Goal: Task Accomplishment & Management: Use online tool/utility

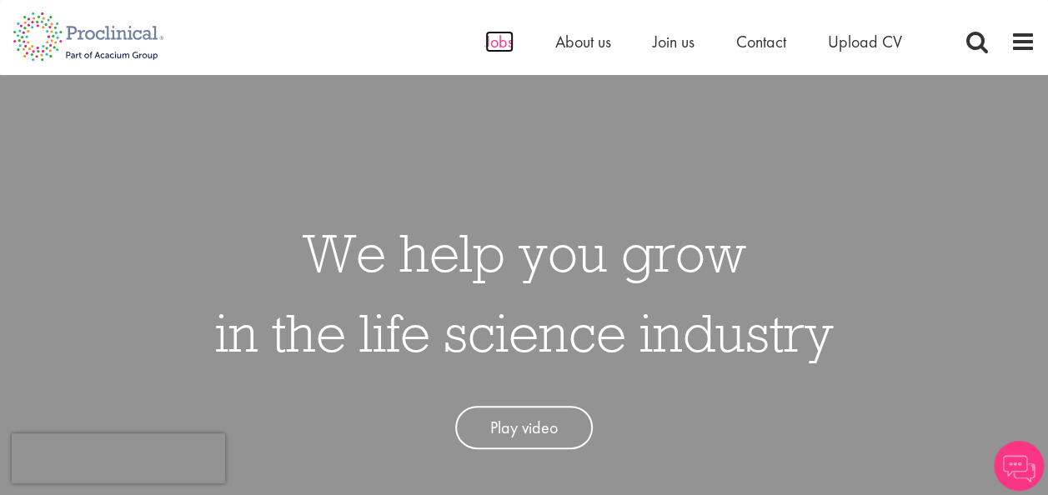
click at [490, 38] on span "Jobs" at bounding box center [499, 42] width 28 height 22
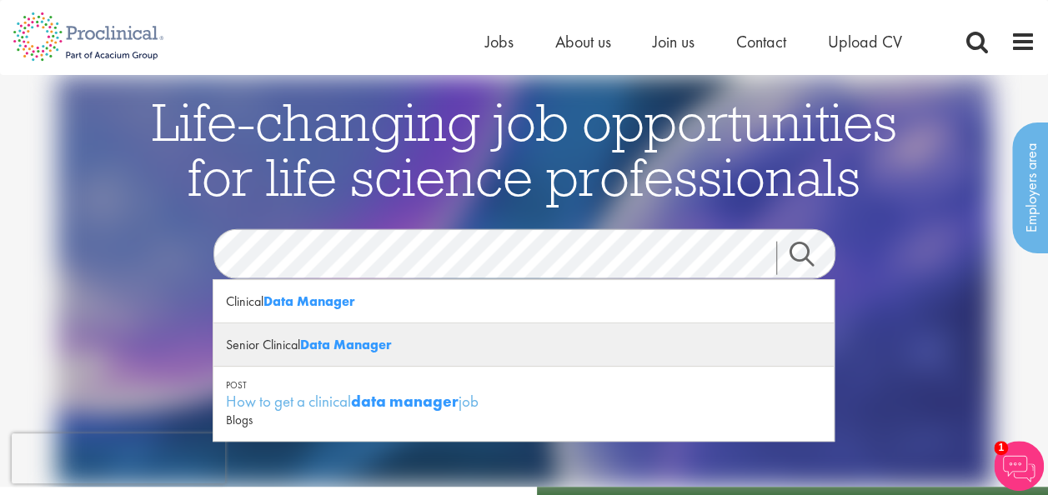
click at [346, 338] on strong "Data Manager" at bounding box center [346, 345] width 92 height 18
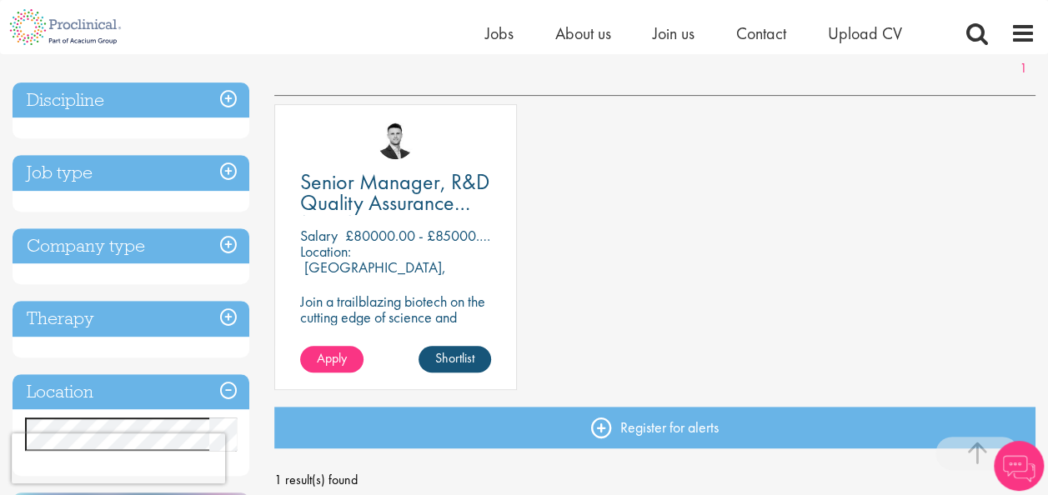
scroll to position [274, 0]
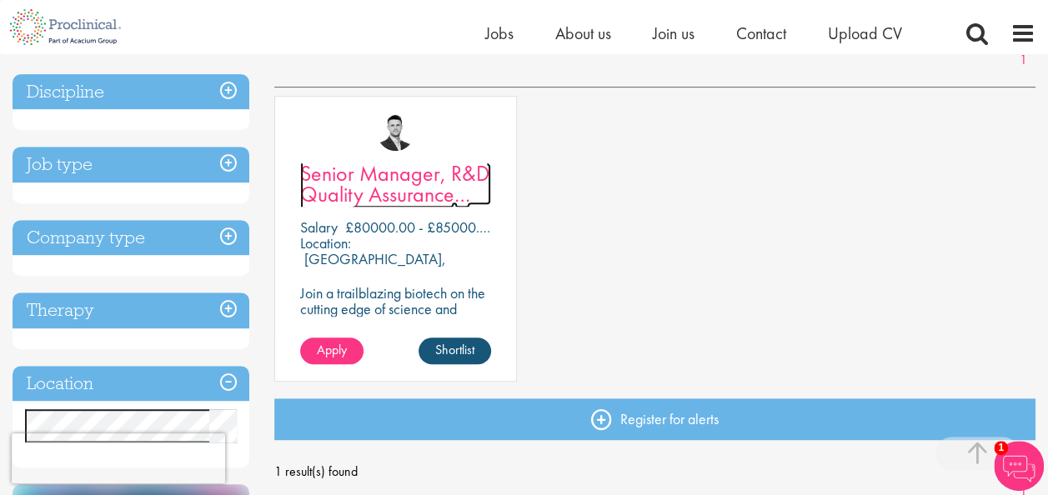
click at [378, 183] on span "Senior Manager, R&D Quality Assurance (GCP)" at bounding box center [394, 194] width 189 height 70
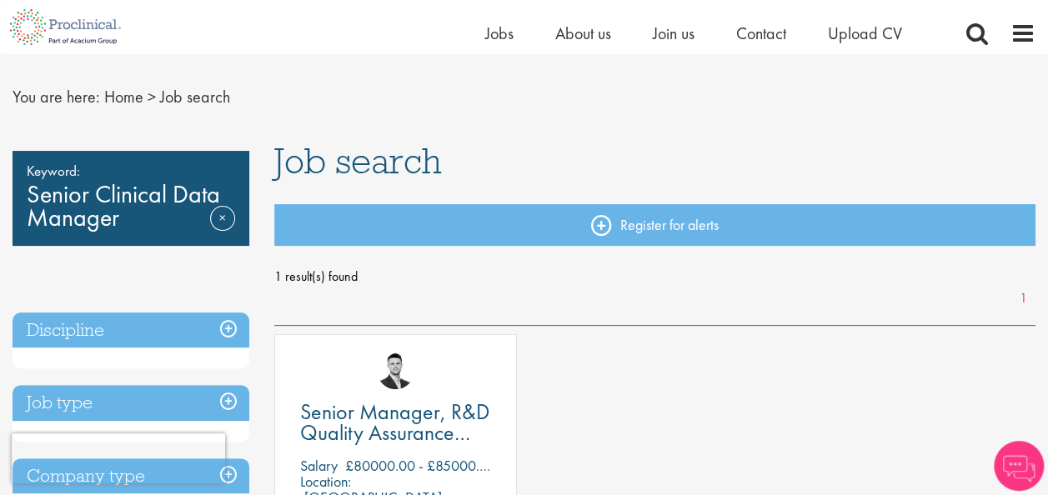
scroll to position [33, 0]
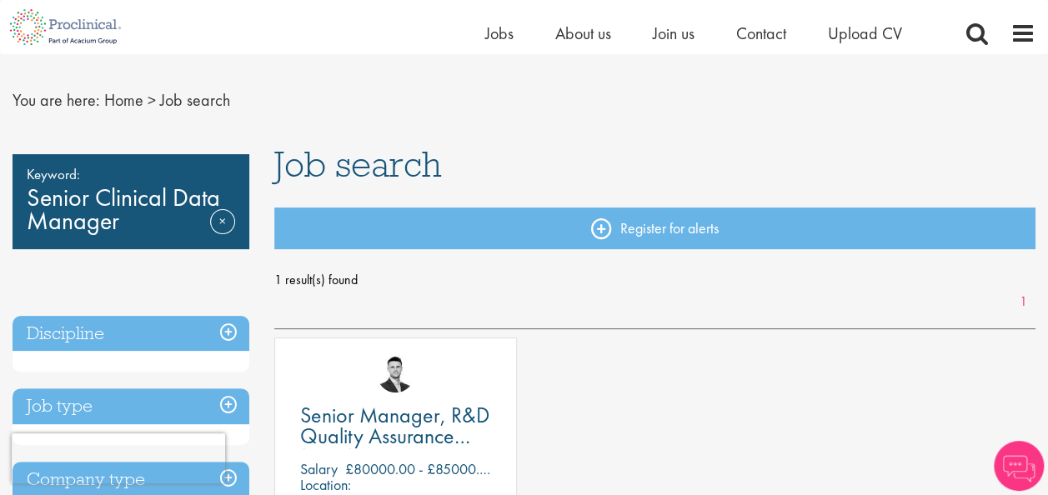
click at [208, 216] on div "Keyword: Senior Clinical Data Manager Remove" at bounding box center [131, 201] width 237 height 95
click at [214, 218] on link "Remove" at bounding box center [222, 233] width 25 height 48
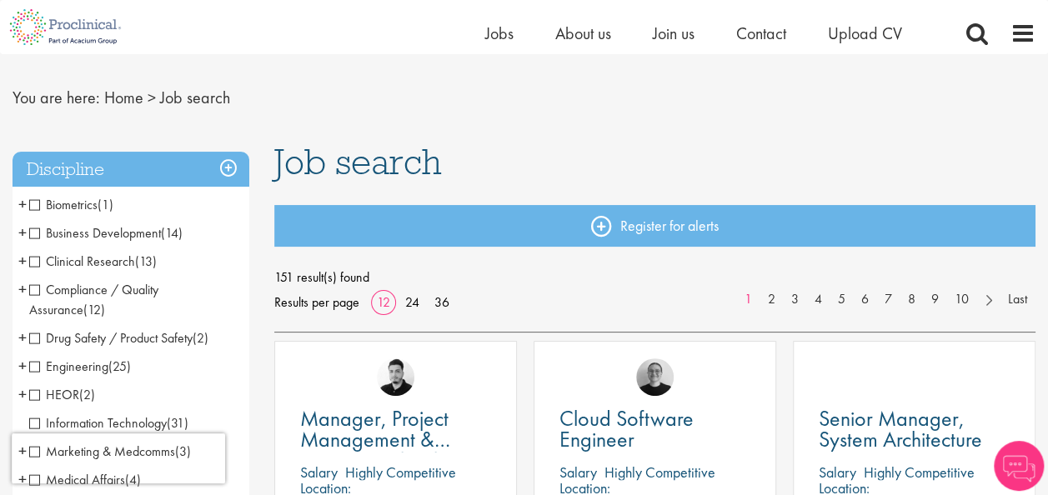
scroll to position [36, 0]
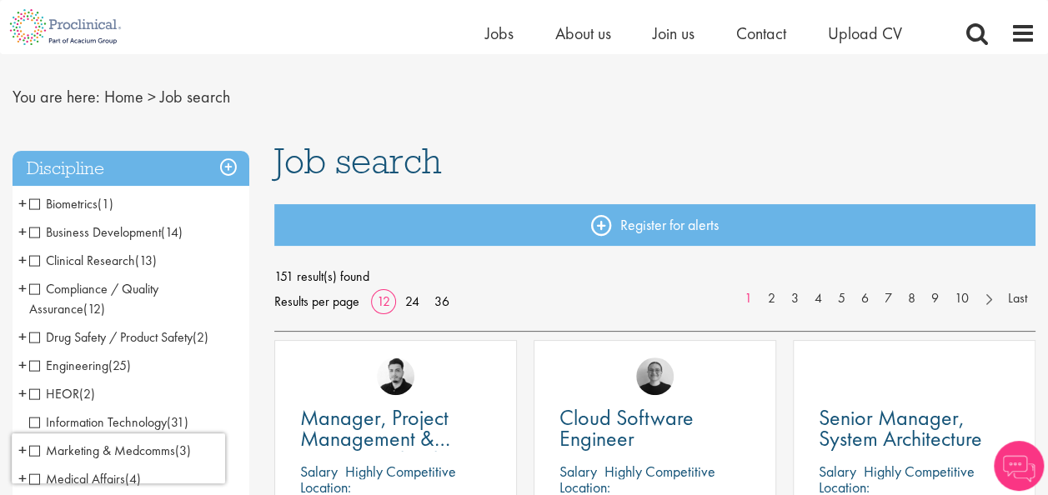
click at [30, 203] on span "Biometrics" at bounding box center [63, 204] width 68 height 18
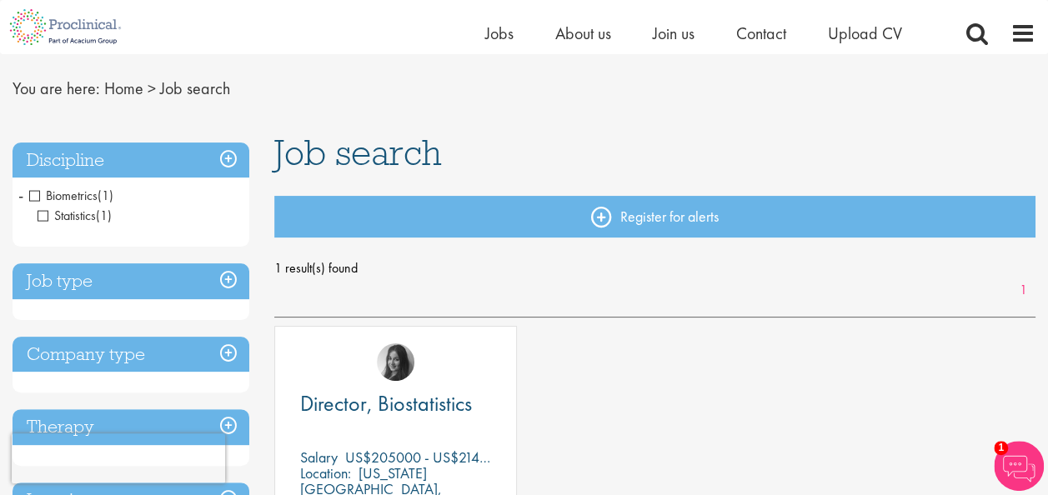
scroll to position [43, 0]
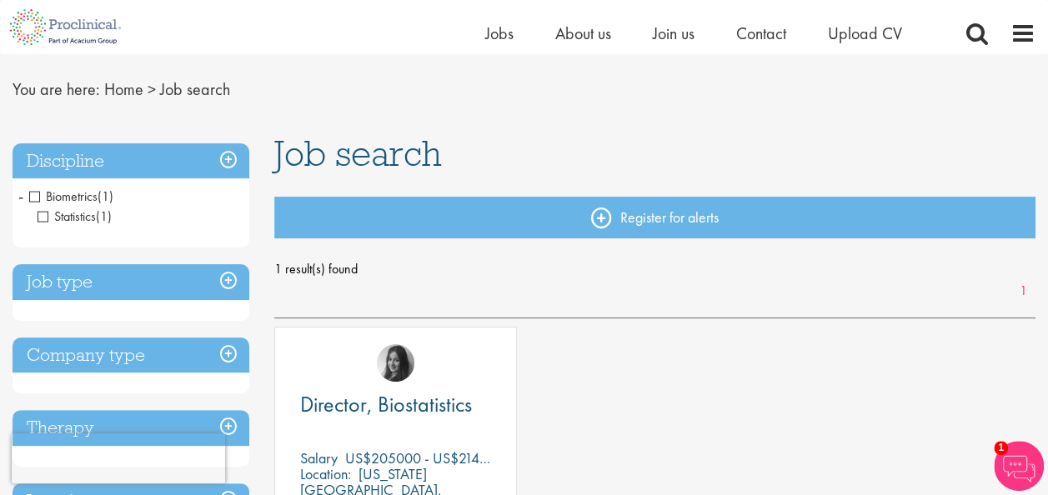
click at [235, 280] on h3 "Job type" at bounding box center [131, 282] width 237 height 36
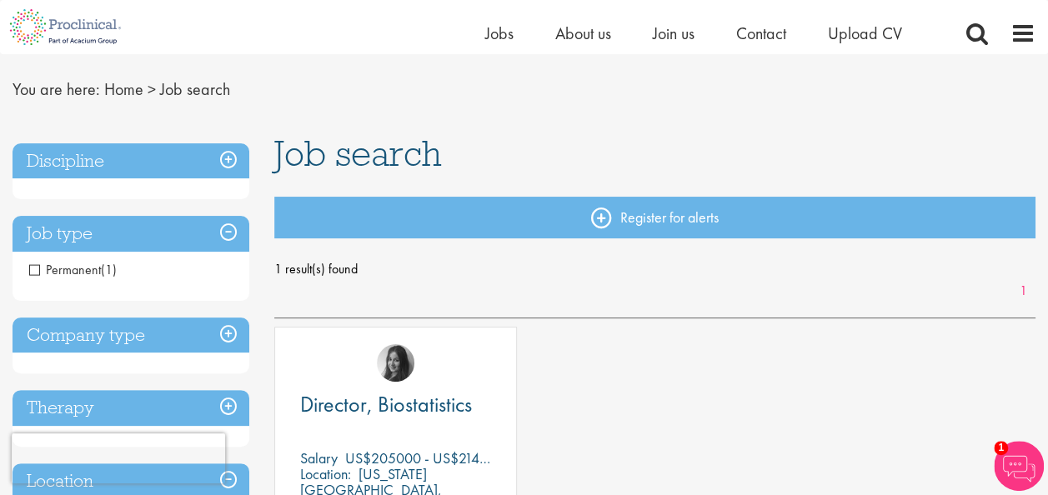
click at [228, 239] on h3 "Job type" at bounding box center [131, 234] width 237 height 36
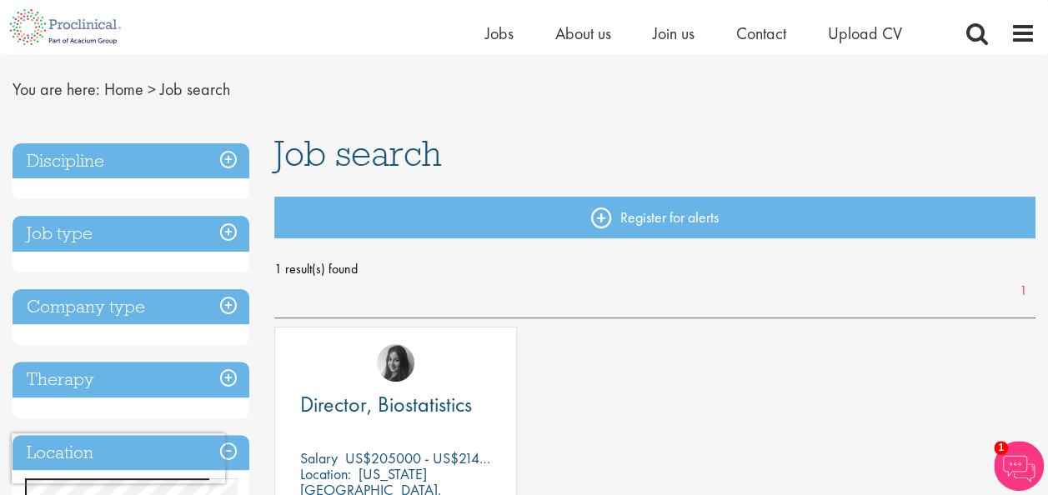
click at [223, 159] on h3 "Discipline" at bounding box center [131, 161] width 237 height 36
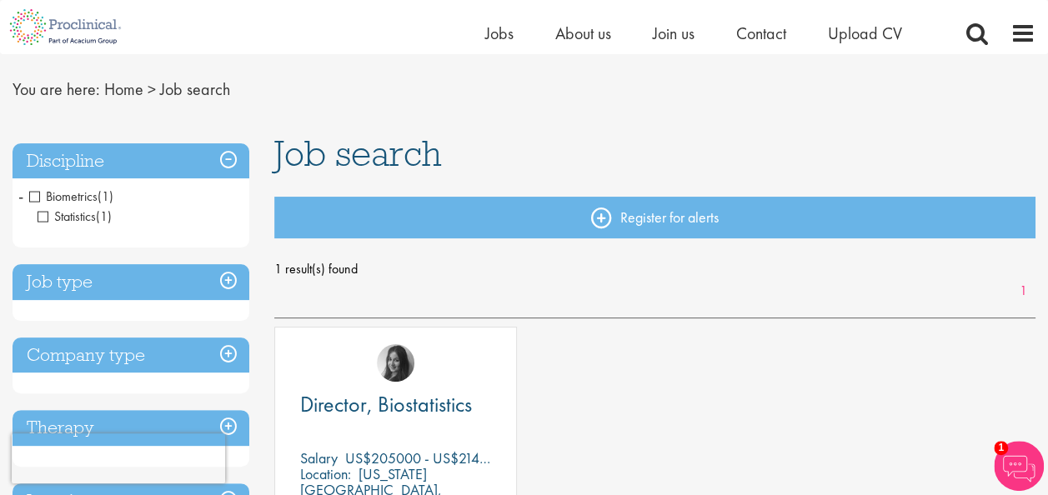
click at [33, 196] on span "Biometrics" at bounding box center [63, 197] width 68 height 18
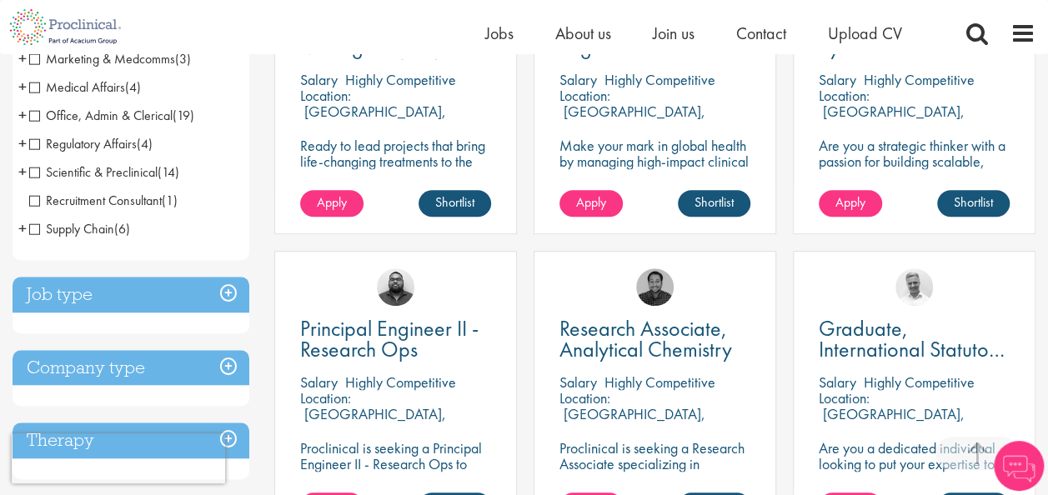
scroll to position [435, 0]
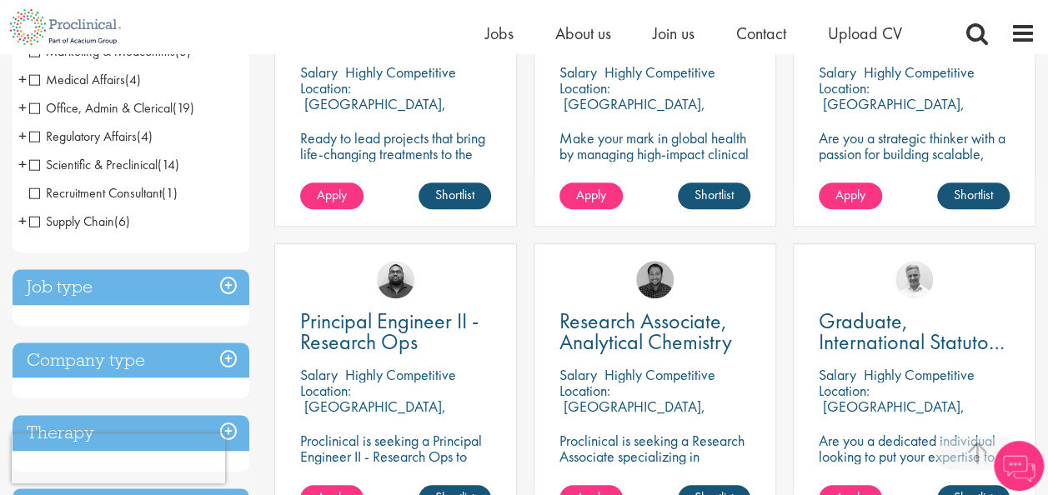
click at [228, 292] on h3 "Job type" at bounding box center [131, 287] width 237 height 36
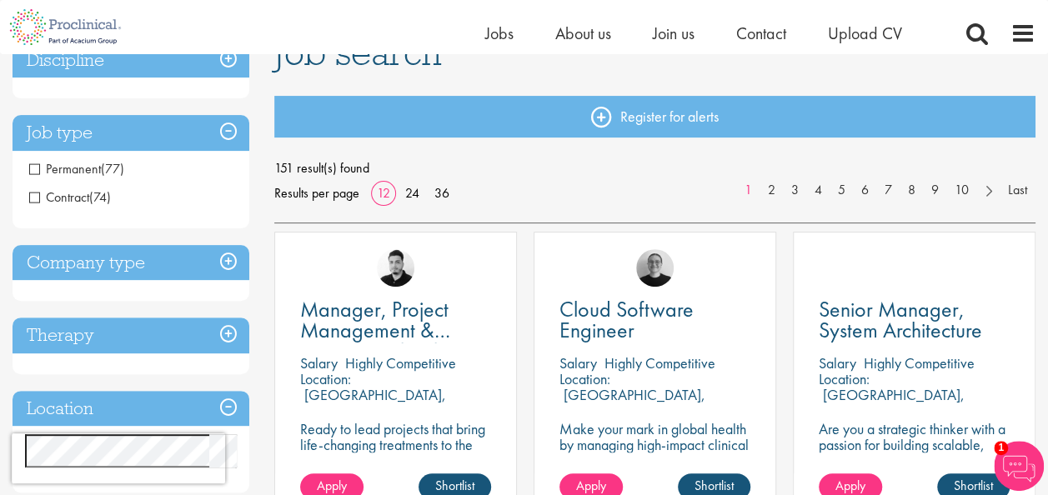
scroll to position [127, 0]
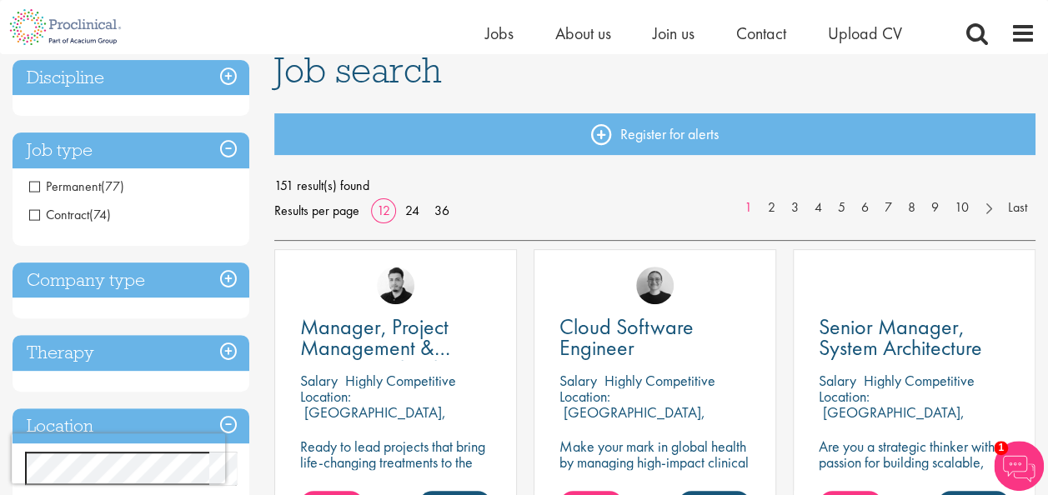
click at [53, 206] on span "Contract" at bounding box center [59, 215] width 60 height 18
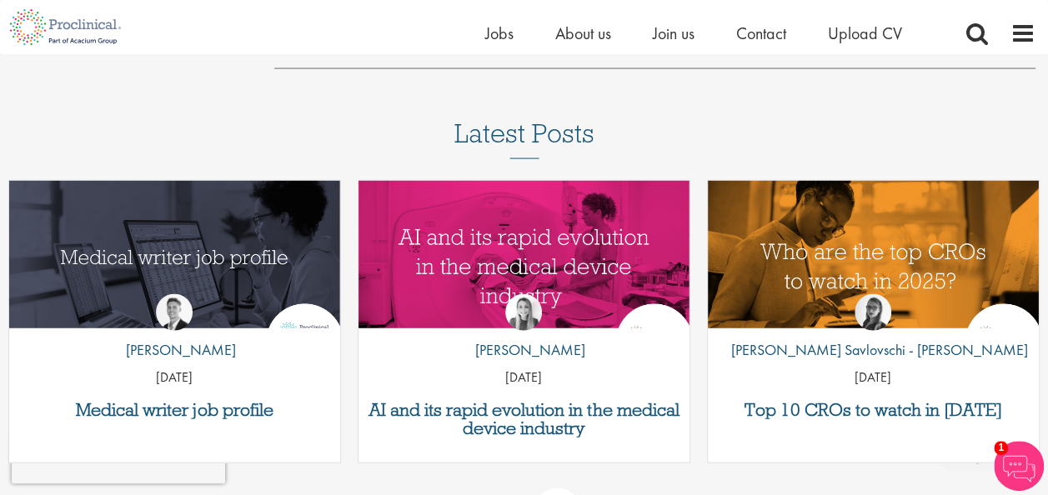
scroll to position [1654, 0]
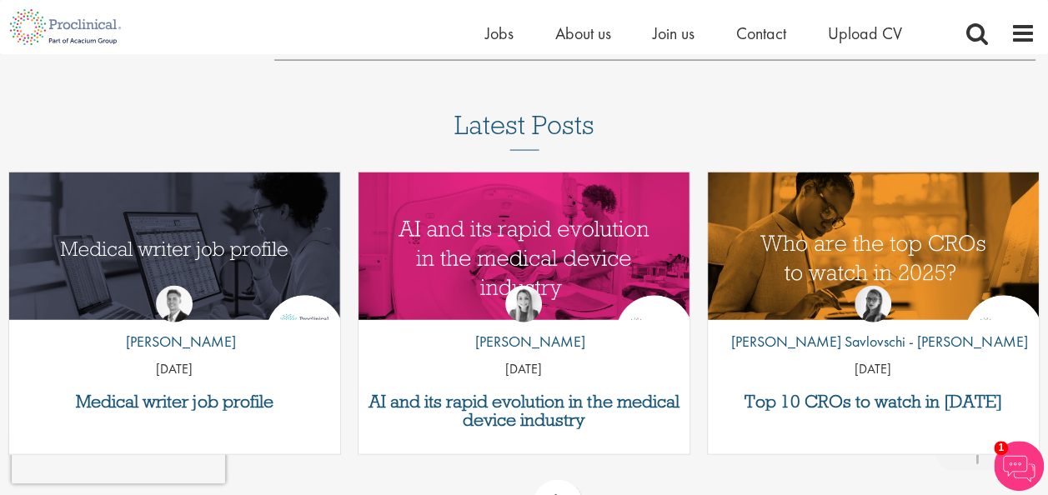
click at [727, 111] on div "Latest Posts Medical writer job profile by [PERSON_NAME] [DATE] AI and its rapi…" at bounding box center [524, 327] width 1048 height 433
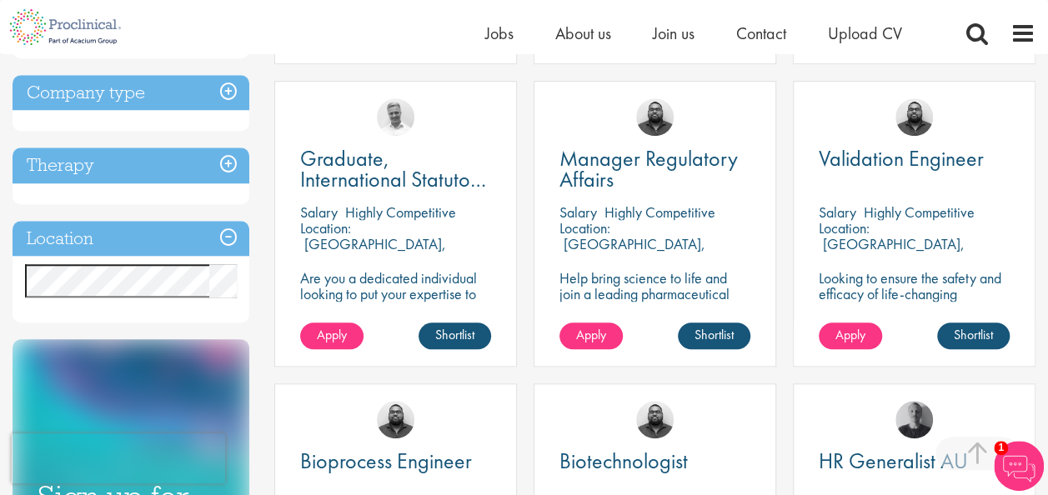
scroll to position [598, 0]
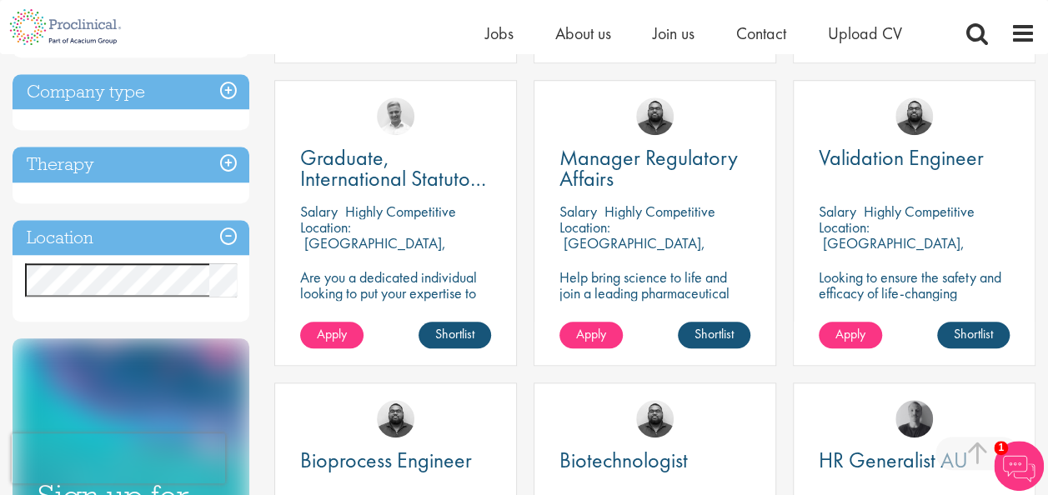
click at [233, 175] on h3 "Therapy" at bounding box center [131, 165] width 237 height 36
